Goal: Transaction & Acquisition: Book appointment/travel/reservation

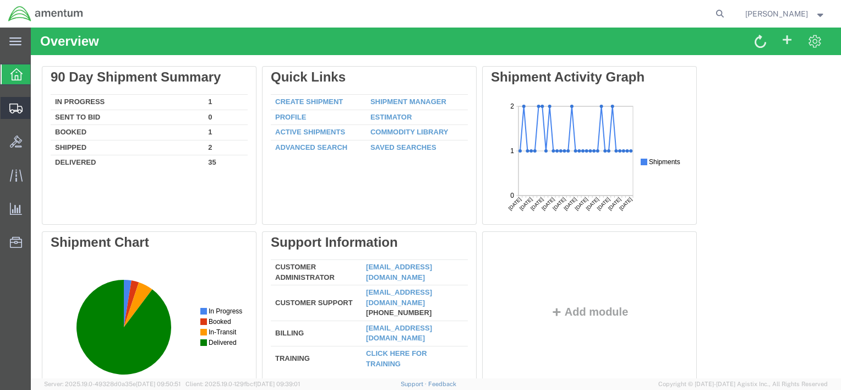
click at [0, 0] on span "Shipment Manager" at bounding box center [0, 0] width 0 height 0
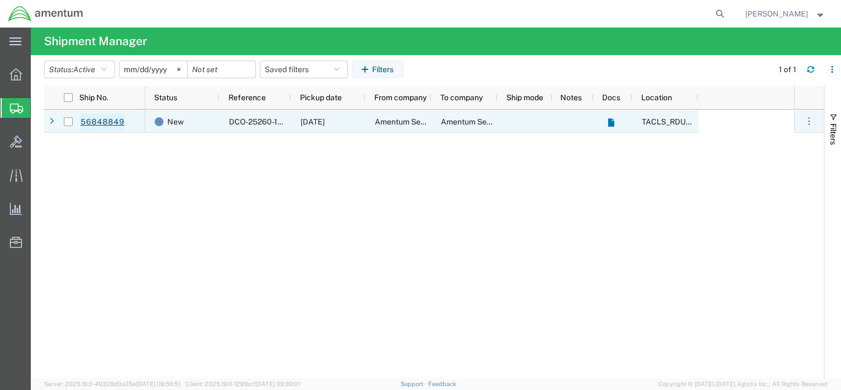
click at [97, 121] on link "56848849" at bounding box center [102, 122] width 45 height 18
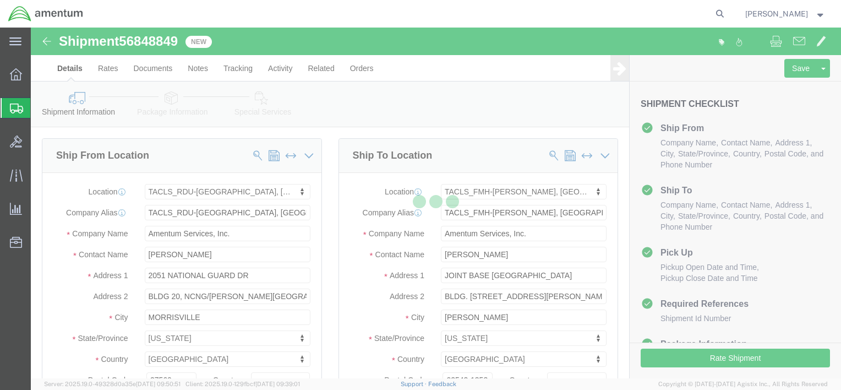
select select "44372"
select select "42745"
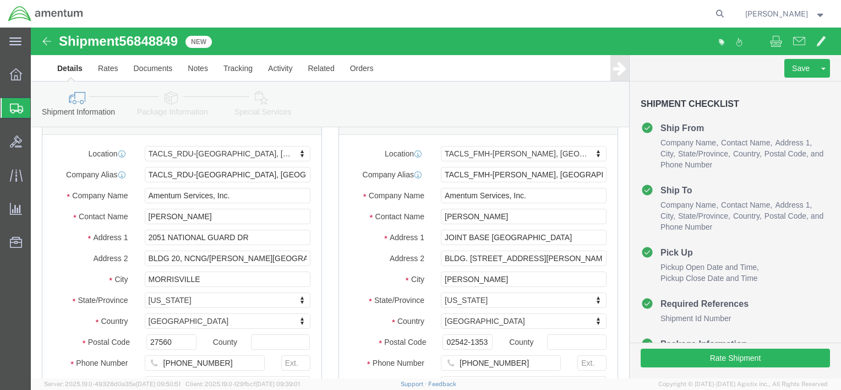
scroll to position [55, 0]
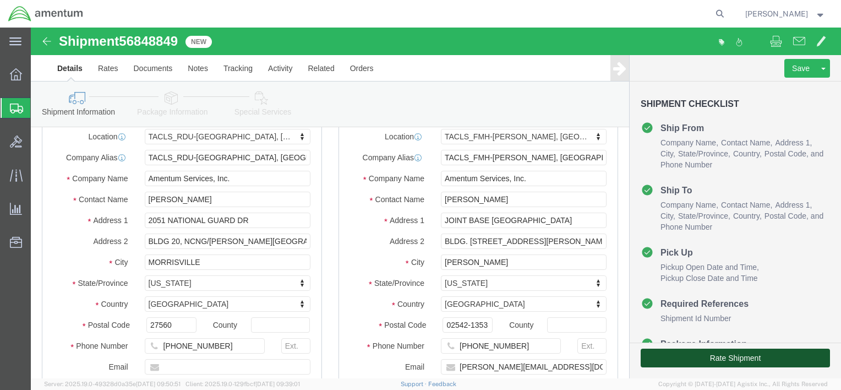
click button "Rate Shipment"
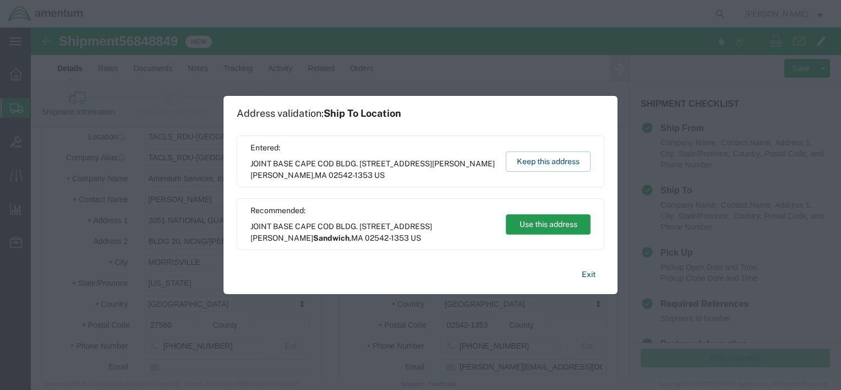
click at [543, 222] on button "Use this address" at bounding box center [548, 224] width 85 height 20
type input "Sandwich"
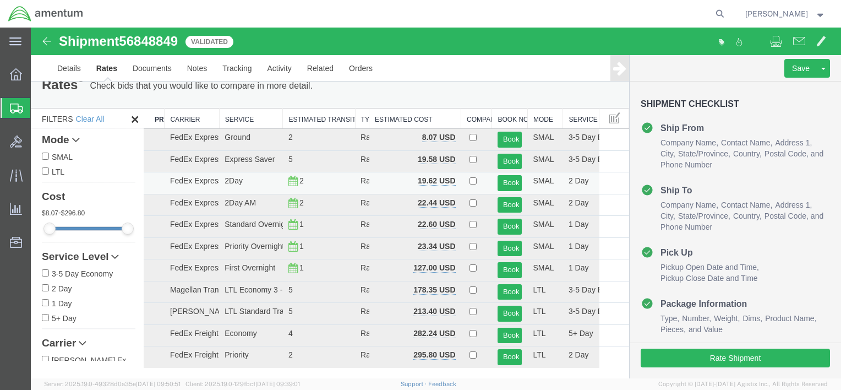
scroll to position [0, 0]
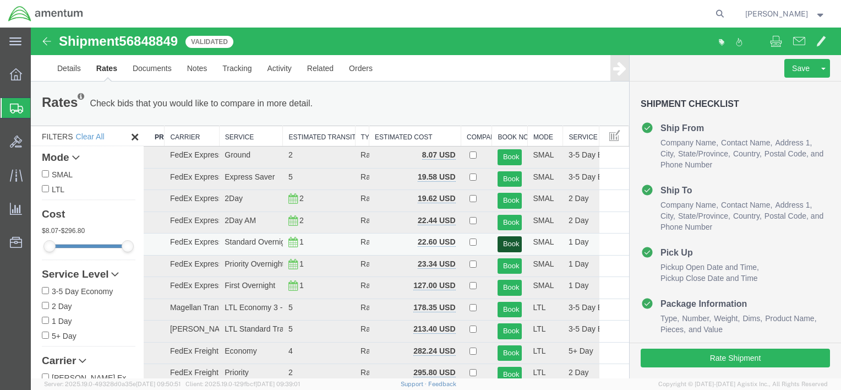
click at [504, 243] on button "Book" at bounding box center [509, 244] width 25 height 16
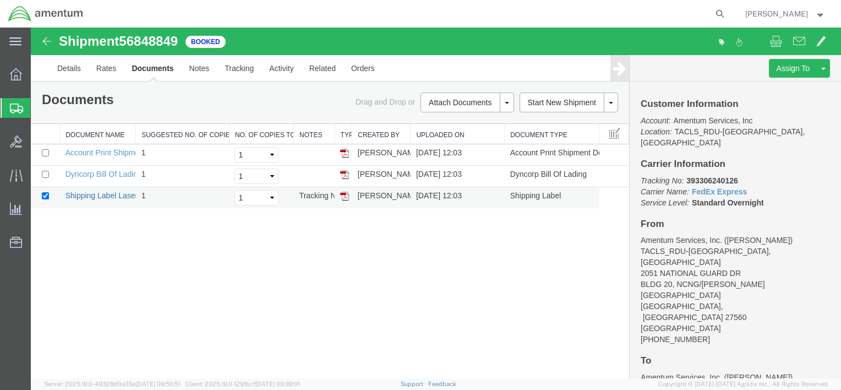
click at [130, 193] on link "Shipping Label Laser" at bounding box center [101, 195] width 73 height 9
